Goal: Task Accomplishment & Management: Use online tool/utility

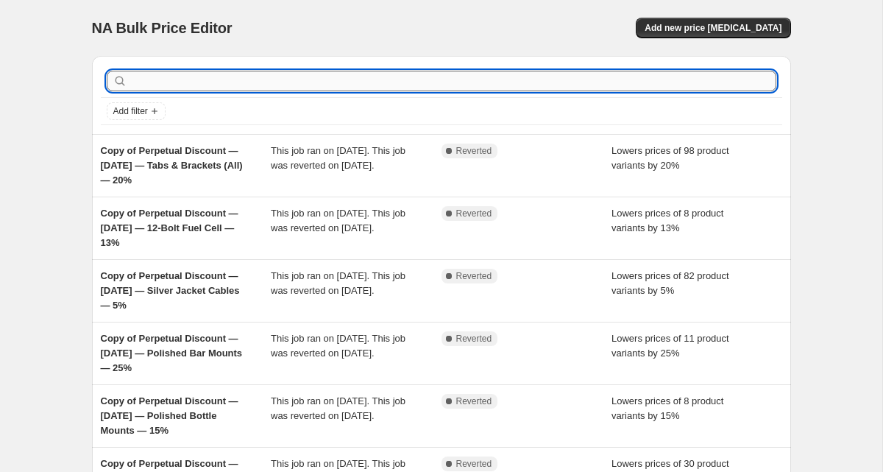
click at [313, 89] on input "text" at bounding box center [453, 81] width 646 height 21
type input "13"
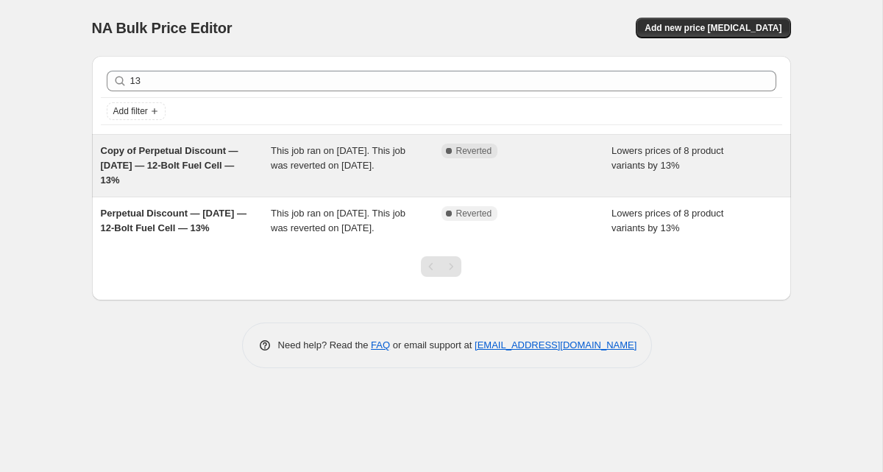
click at [278, 166] on span "This job ran on [DATE]. This job was reverted on [DATE]." at bounding box center [338, 158] width 135 height 26
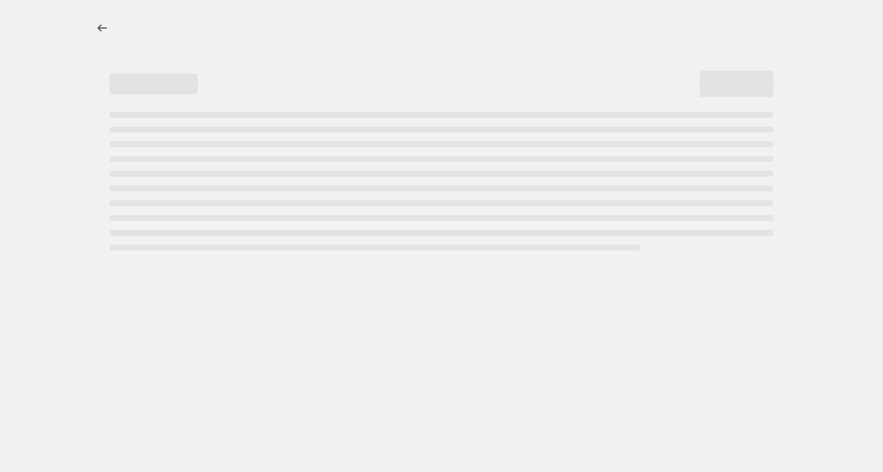
select select "percentage"
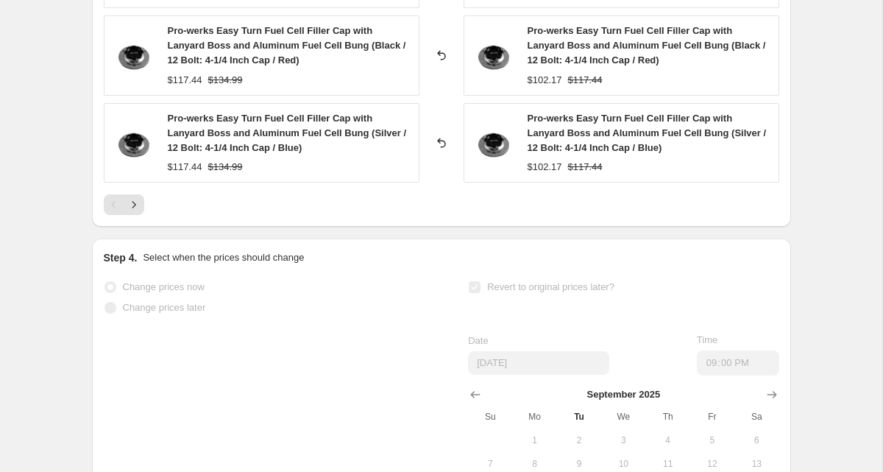
scroll to position [1304, 0]
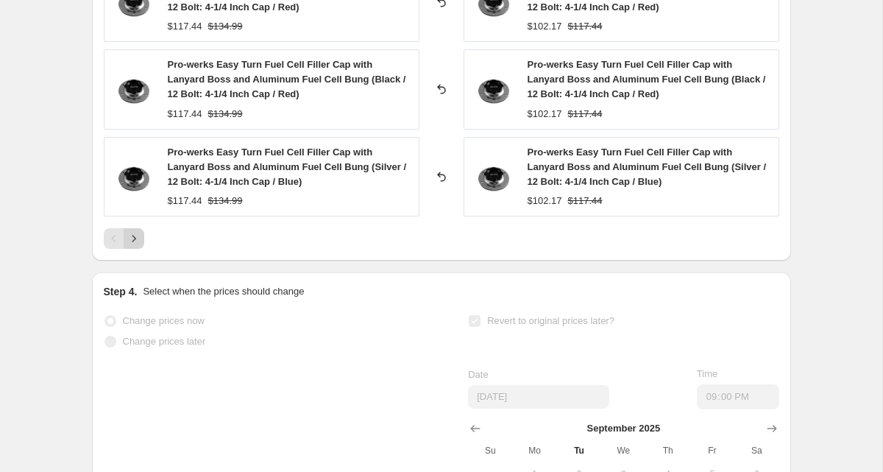
click at [139, 239] on icon "Next" at bounding box center [134, 238] width 15 height 15
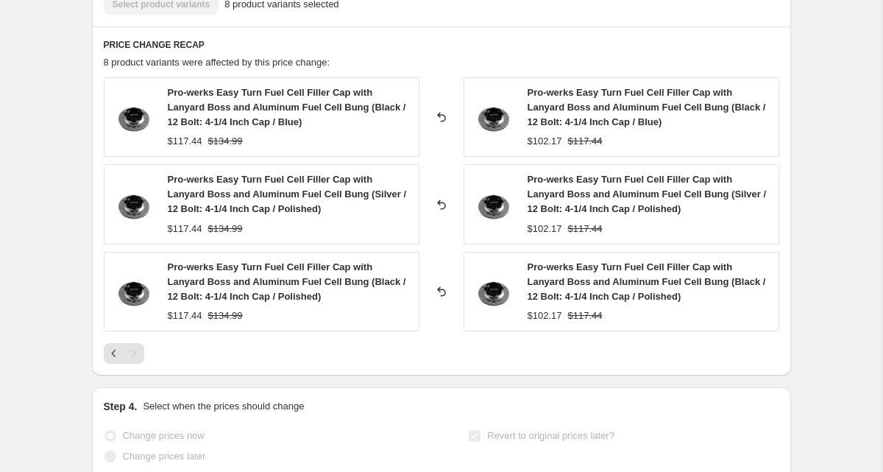
scroll to position [1008, 0]
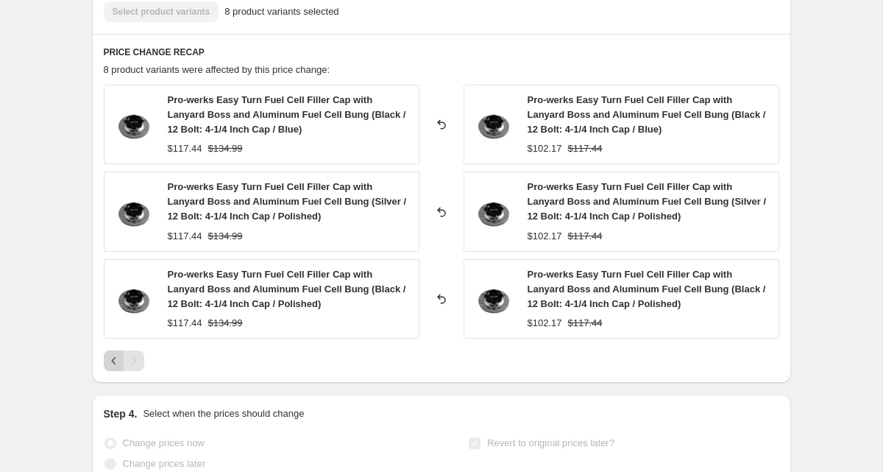
click at [114, 364] on icon "Previous" at bounding box center [113, 360] width 4 height 7
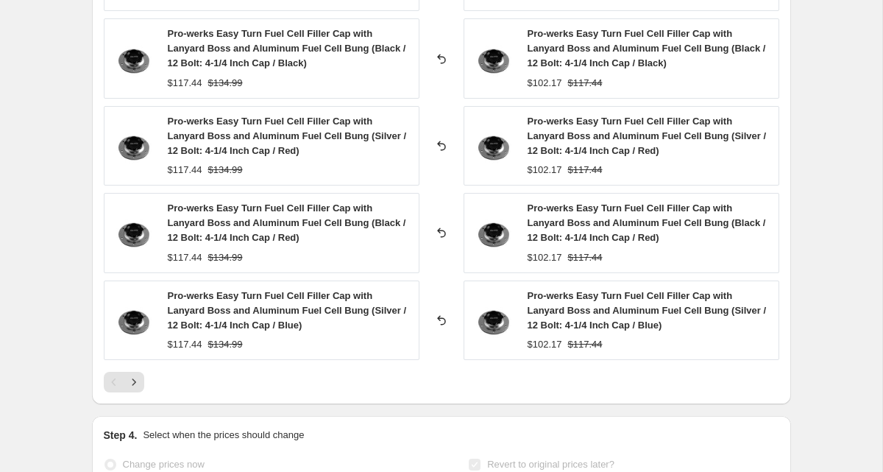
scroll to position [1352, 0]
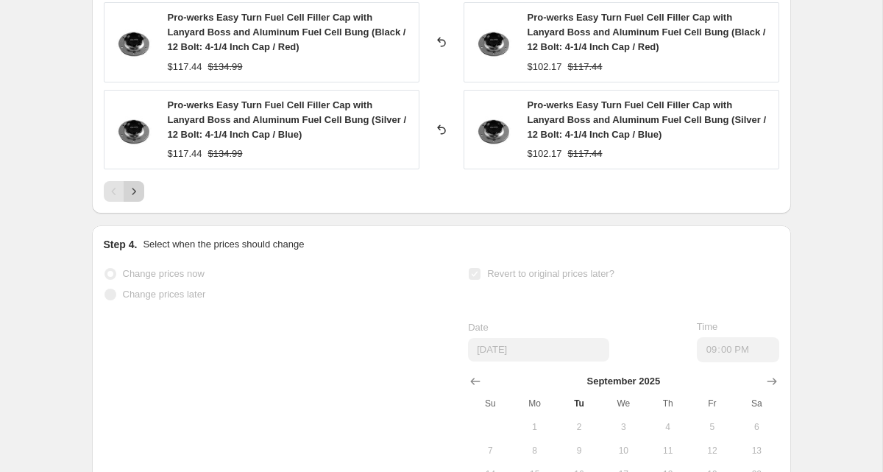
click at [130, 191] on icon "Next" at bounding box center [134, 191] width 15 height 15
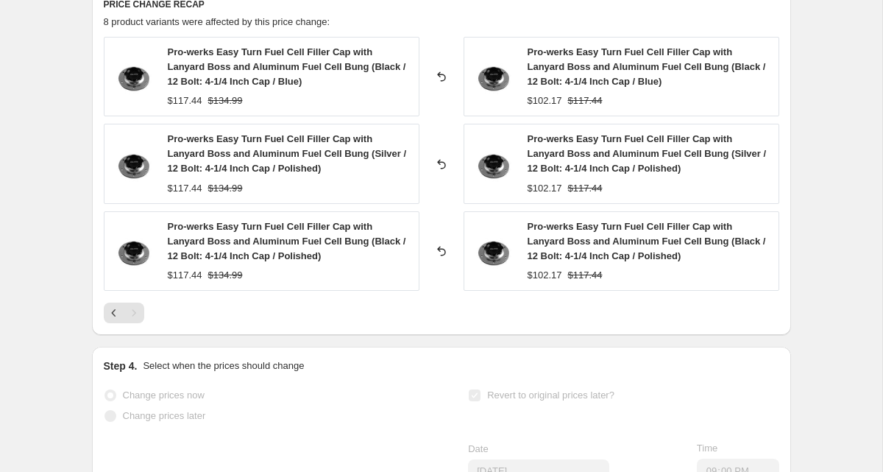
scroll to position [1042, 0]
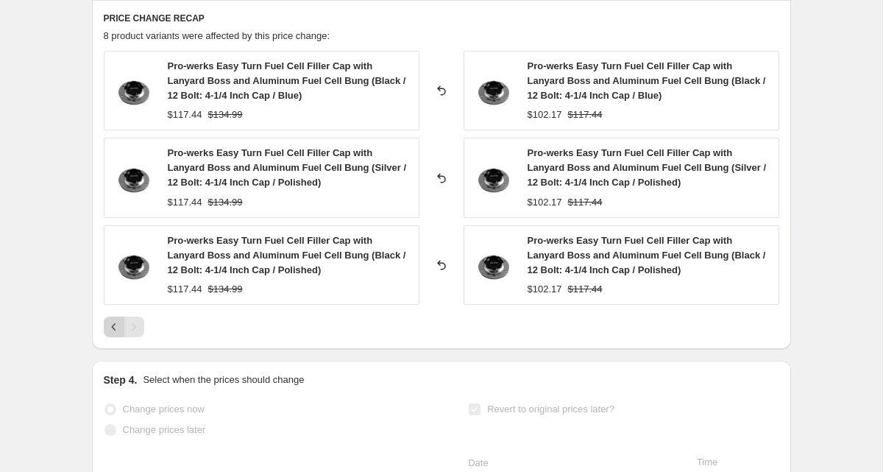
click at [115, 332] on icon "Previous" at bounding box center [114, 326] width 15 height 15
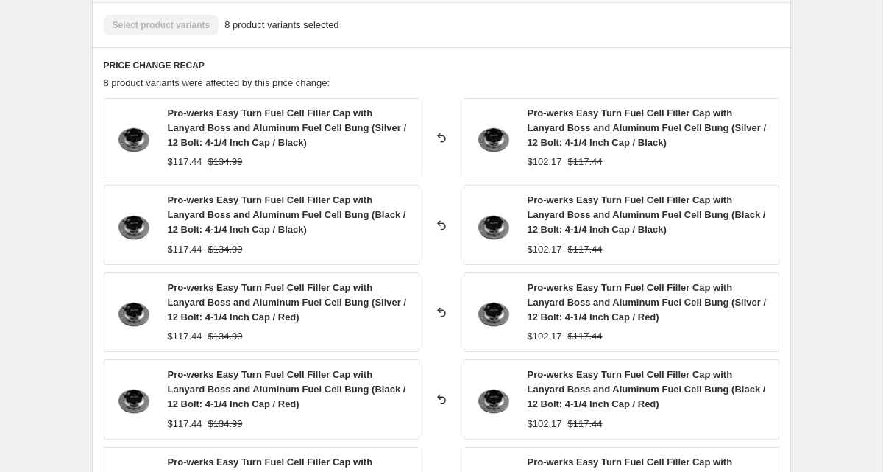
scroll to position [1020, 0]
